Goal: Check status: Check status

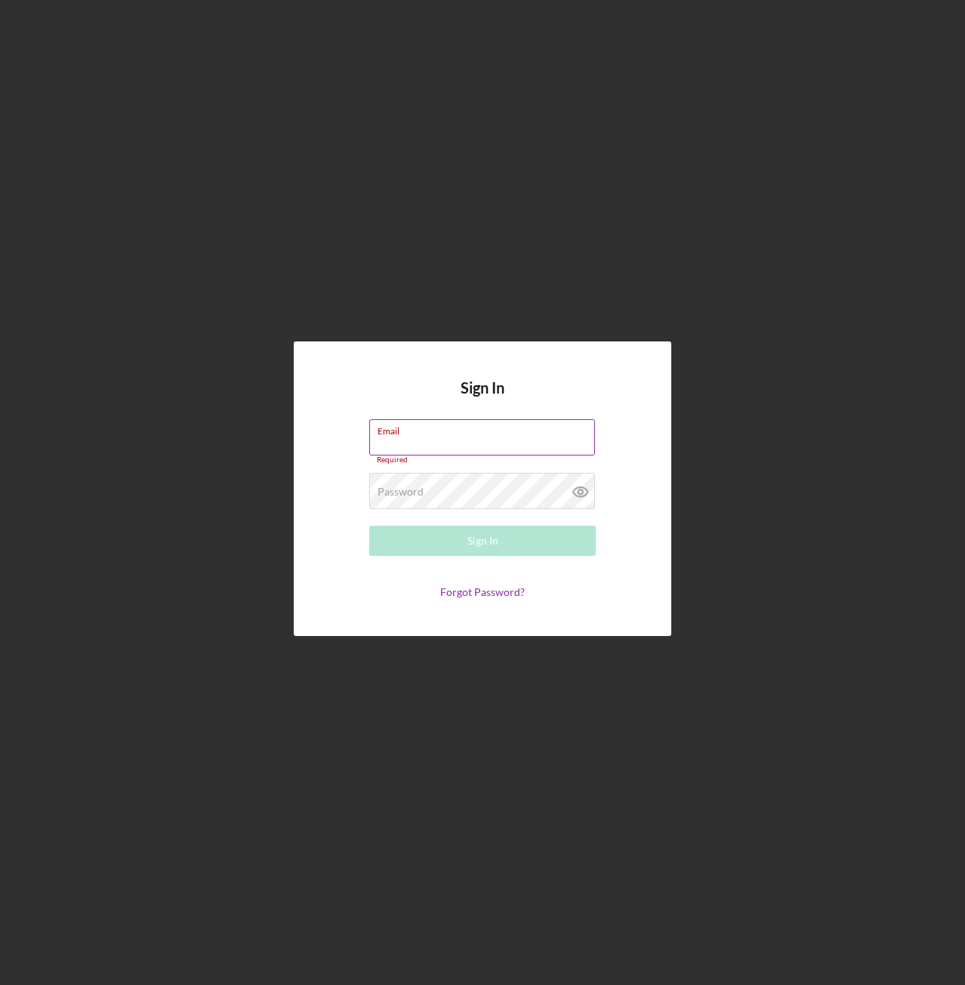
click at [465, 421] on div "Sign In Email Required Password Required Sign In Forgot Password?" at bounding box center [483, 488] width 378 height 295
click at [467, 442] on input "Email" at bounding box center [482, 437] width 226 height 36
type input "[EMAIL_ADDRESS][DOMAIN_NAME]"
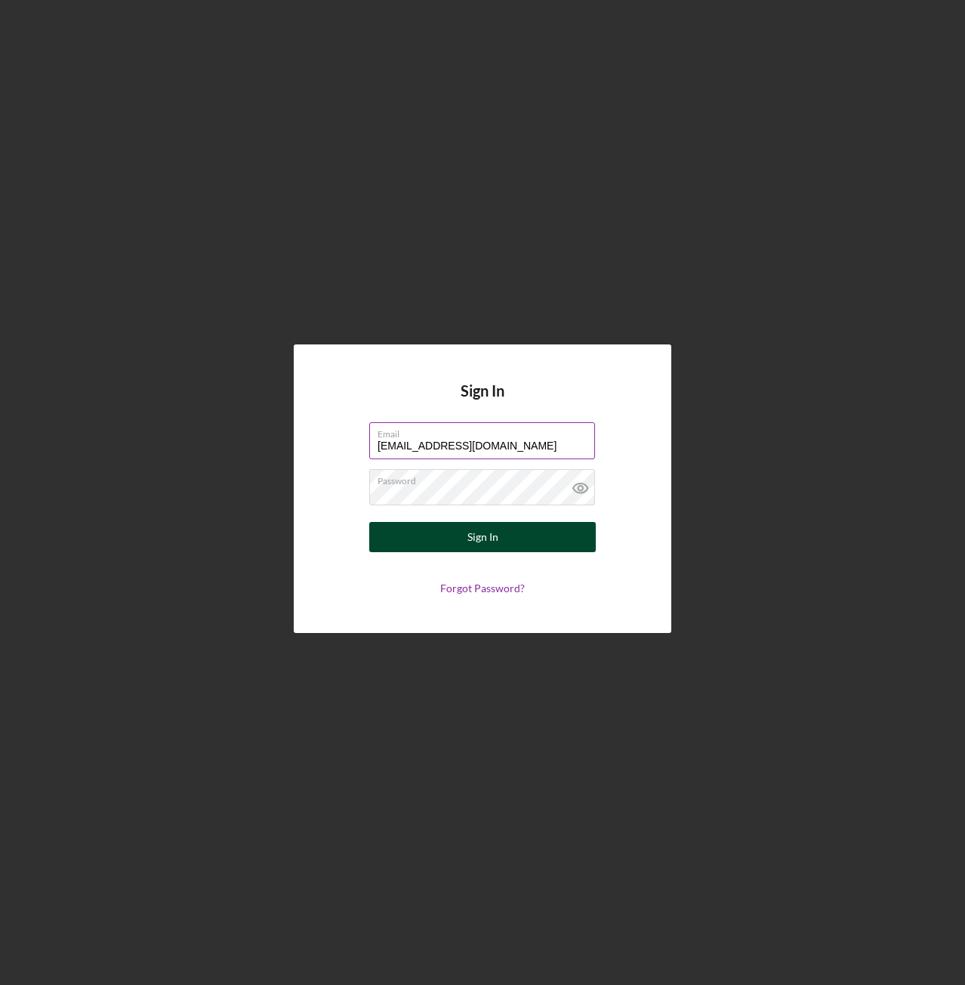
click at [503, 535] on button "Sign In" at bounding box center [482, 537] width 227 height 30
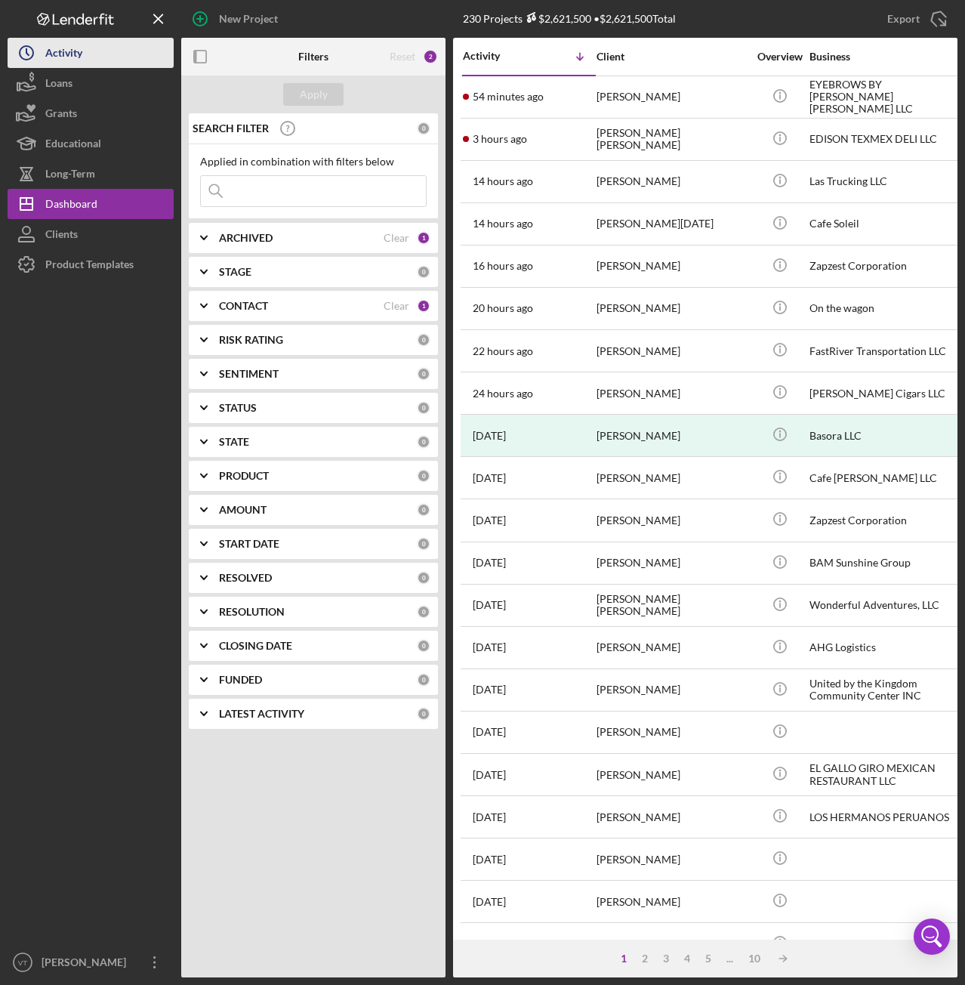
click at [82, 63] on div "Activity" at bounding box center [63, 55] width 37 height 34
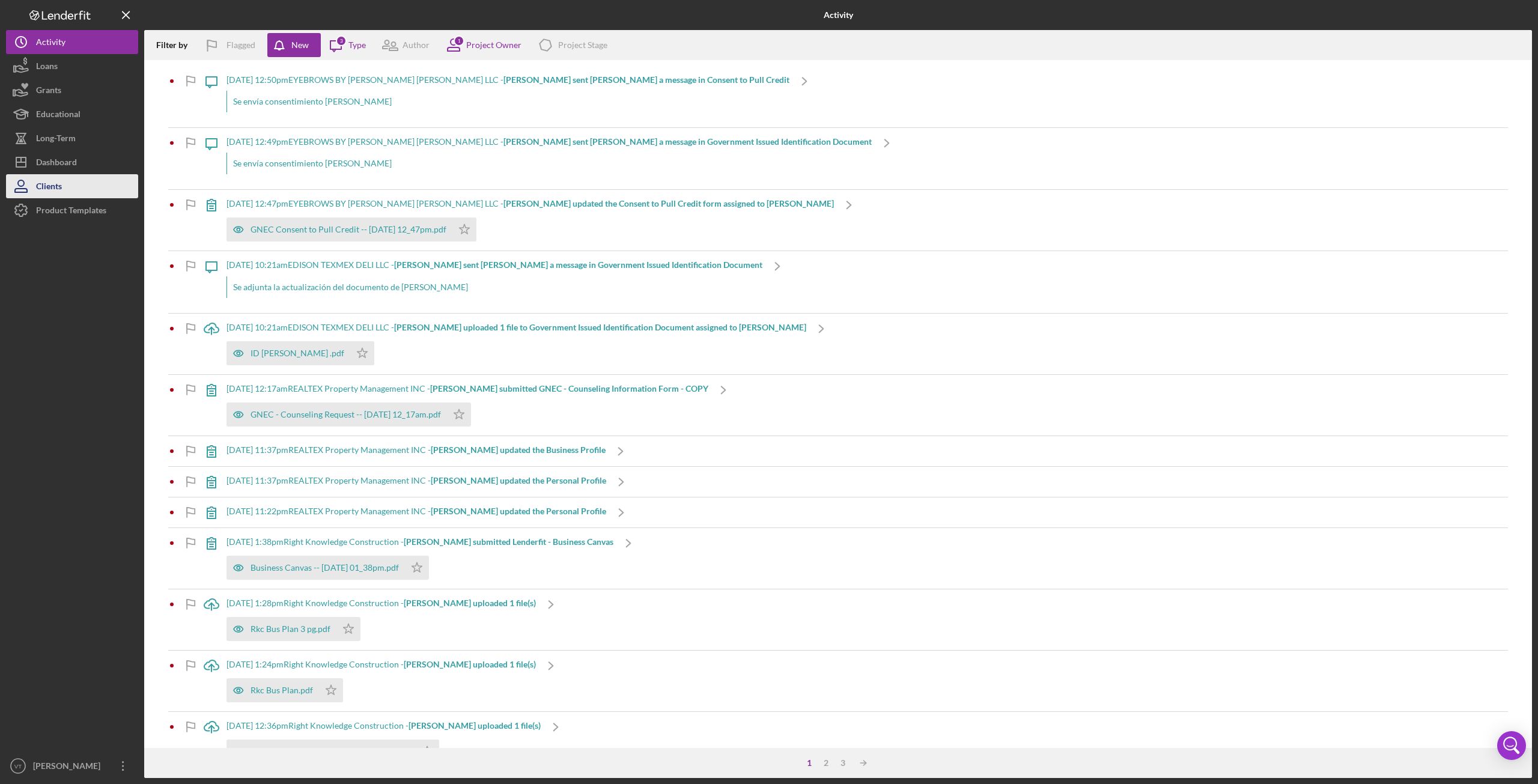
click at [77, 181] on button "Clients" at bounding box center [72, 186] width 132 height 24
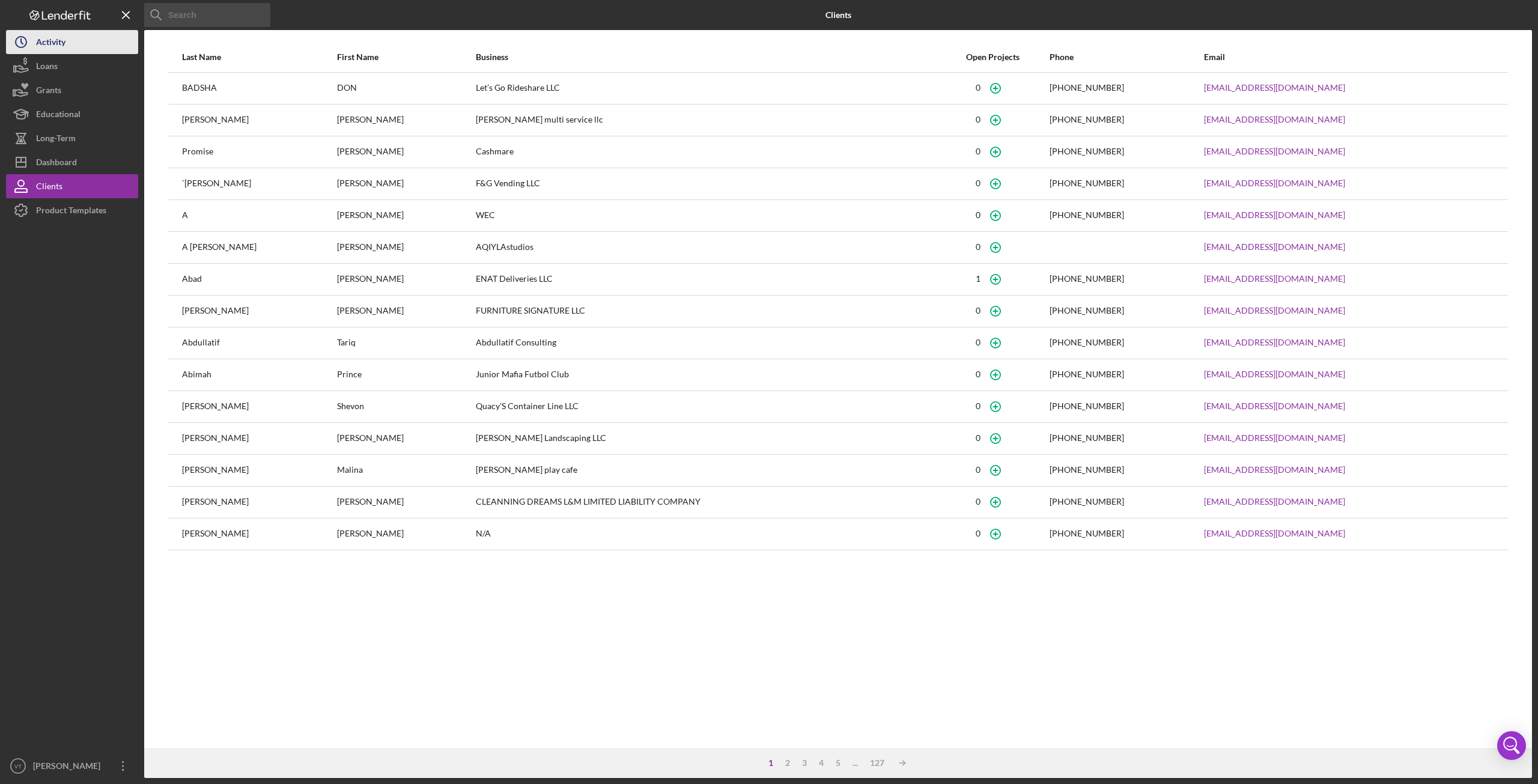
click at [86, 45] on button "Icon/History Activity" at bounding box center [72, 42] width 132 height 24
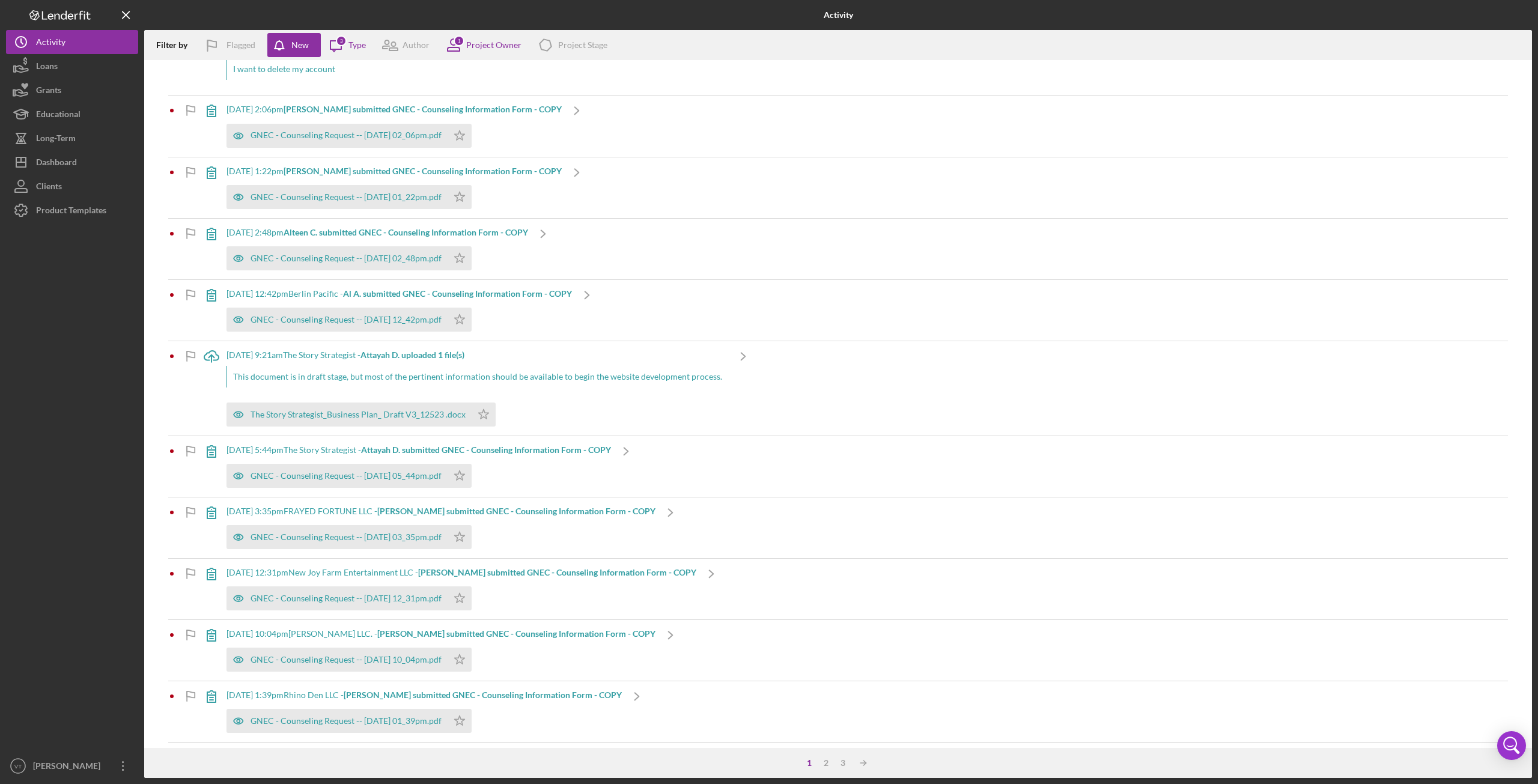
scroll to position [1442, 0]
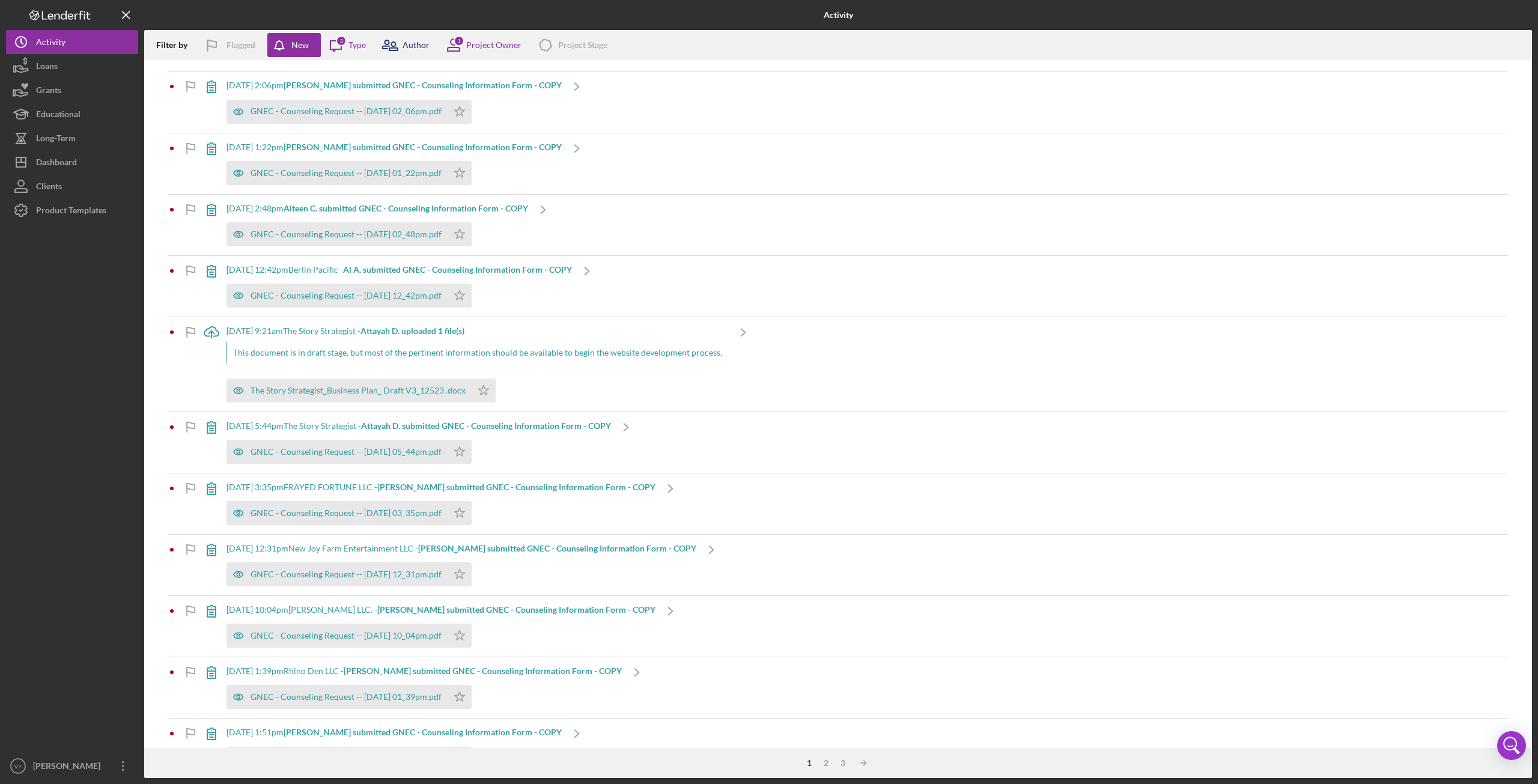
click at [402, 44] on icon at bounding box center [390, 45] width 30 height 30
click at [85, 294] on div at bounding box center [72, 487] width 132 height 531
click at [74, 60] on button "Loans" at bounding box center [72, 66] width 132 height 24
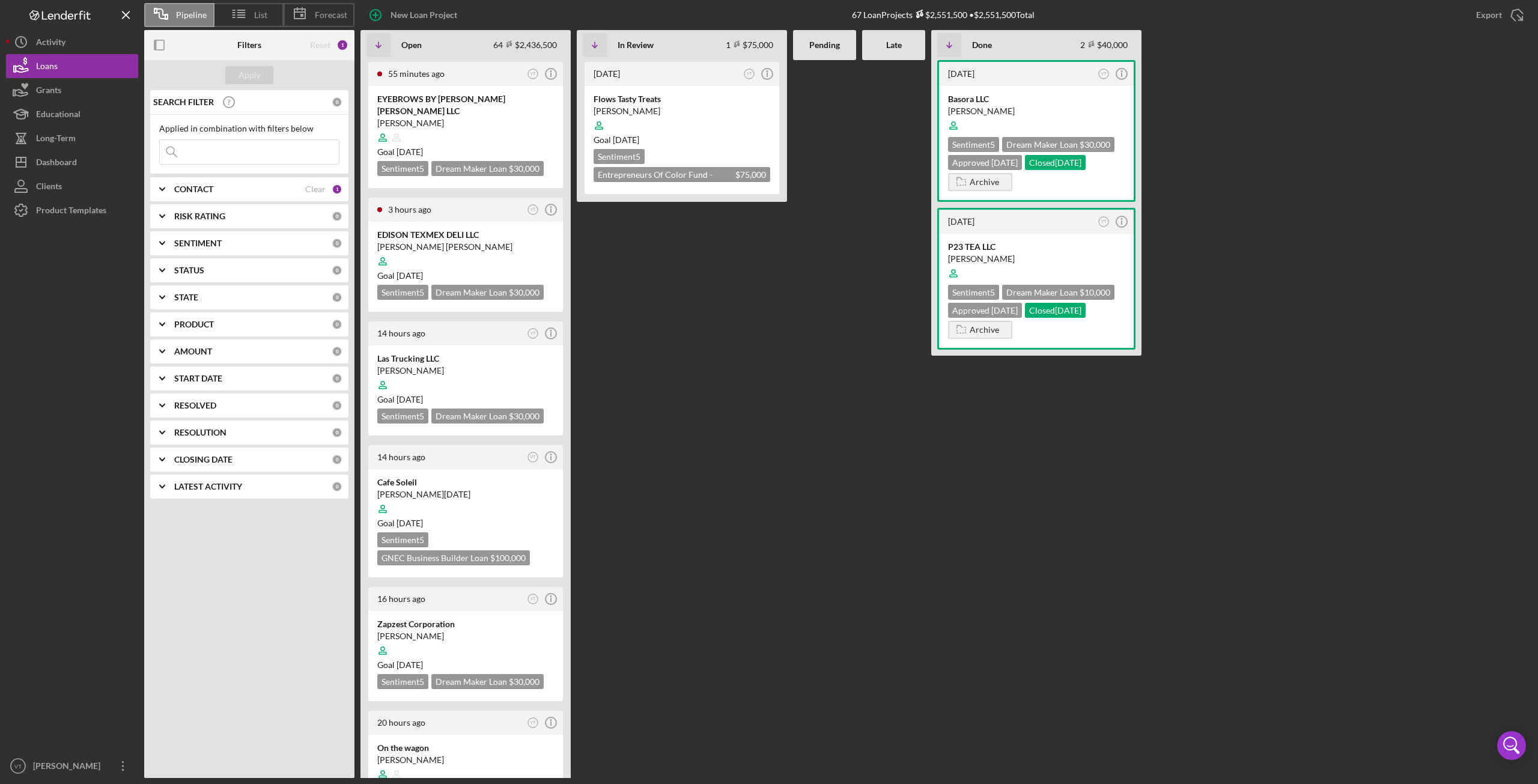
click at [201, 157] on input at bounding box center [249, 152] width 179 height 24
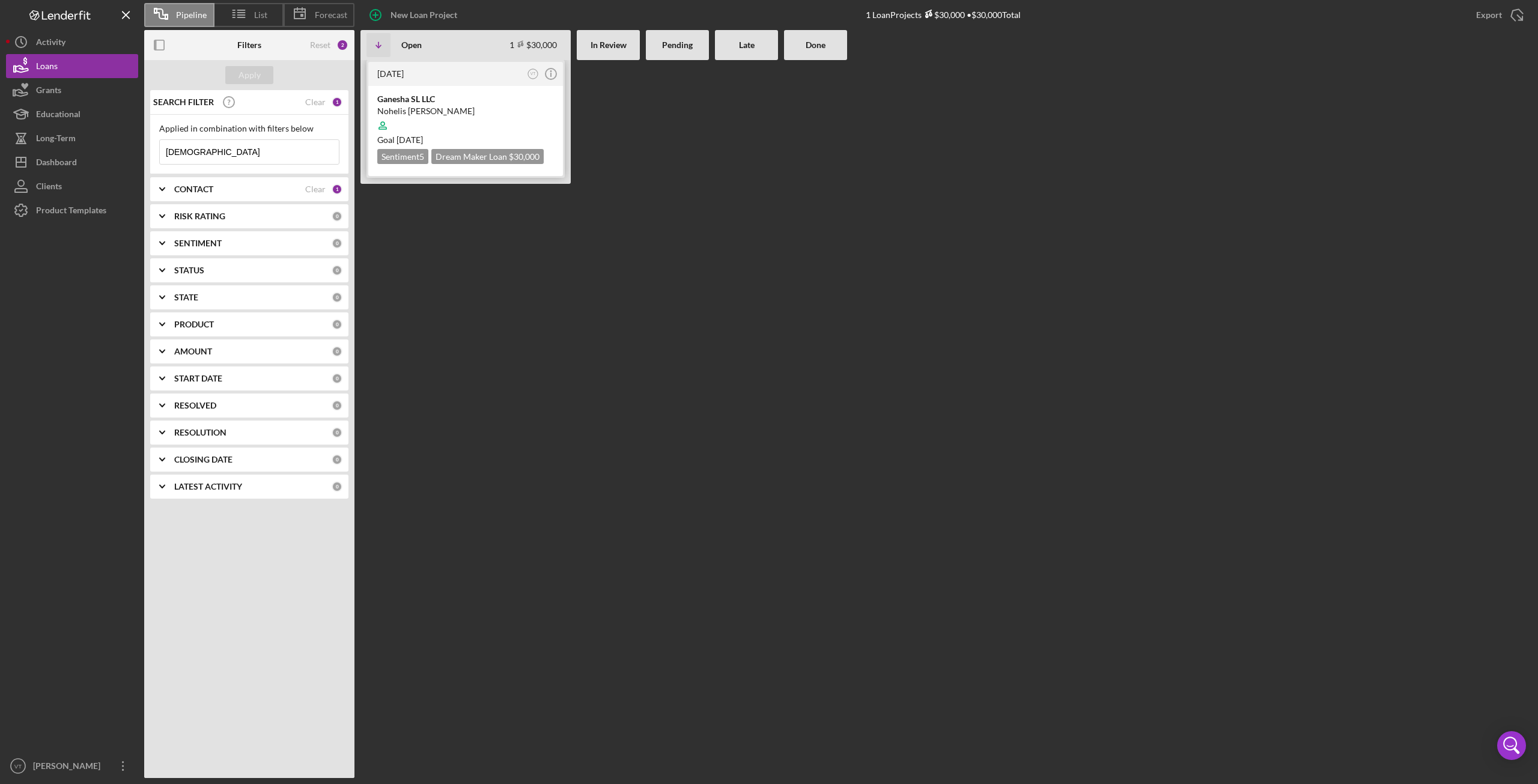
type input "[DEMOGRAPHIC_DATA]"
click at [416, 102] on div "Ganesha SL LLC" at bounding box center [465, 99] width 177 height 12
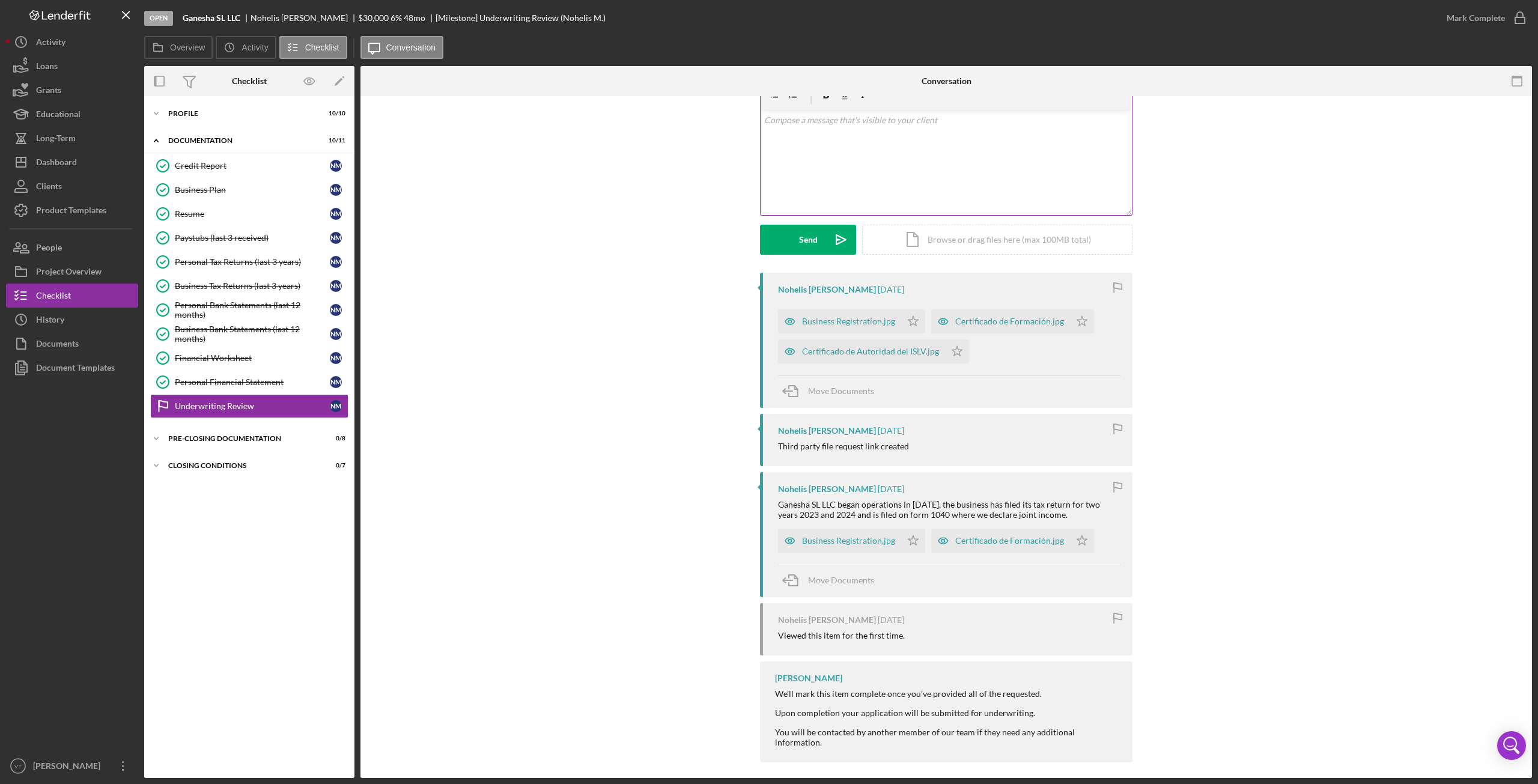
scroll to position [77, 0]
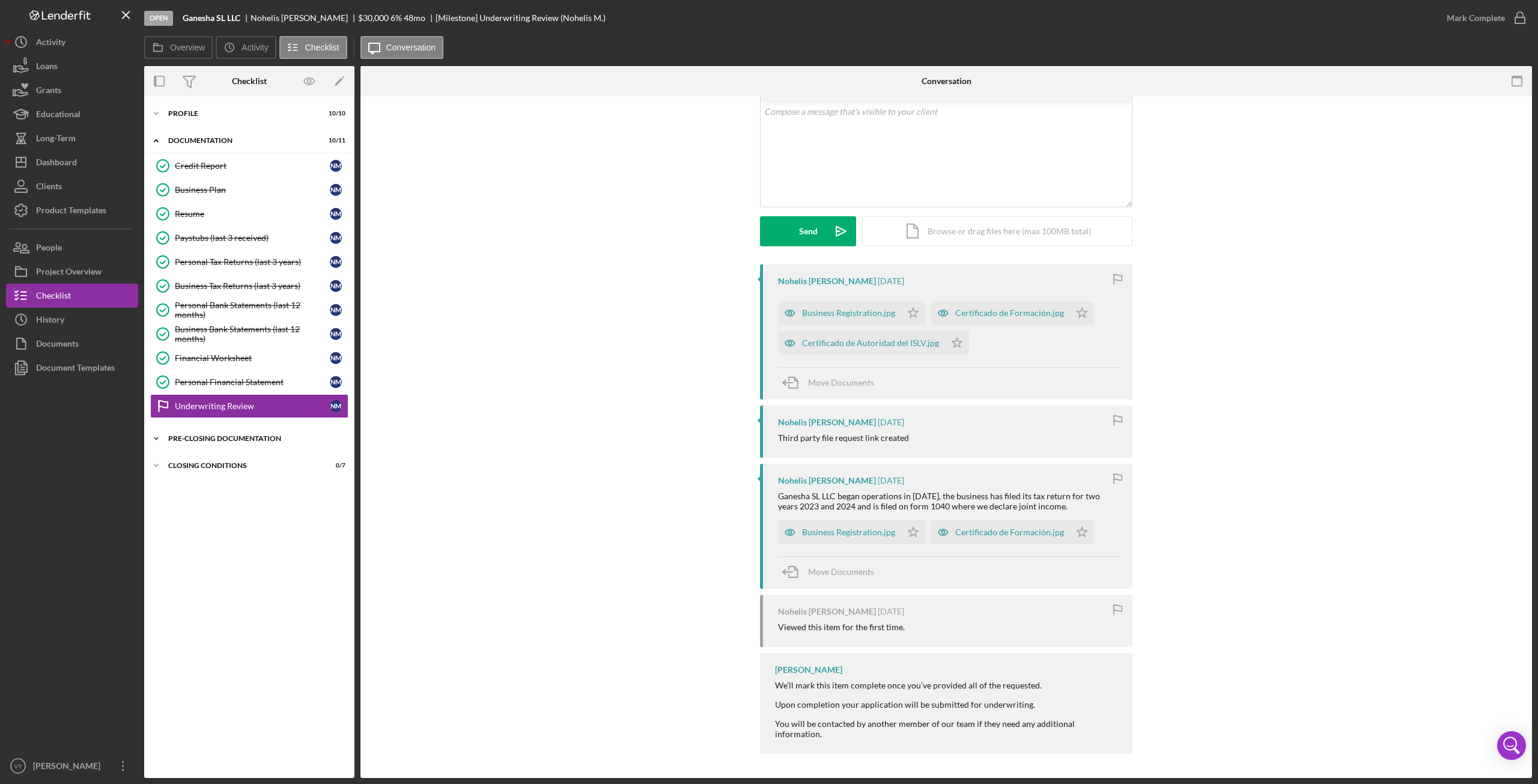
click at [209, 441] on div "Pre-Closing Documentation" at bounding box center [253, 438] width 171 height 7
